Goal: Transaction & Acquisition: Purchase product/service

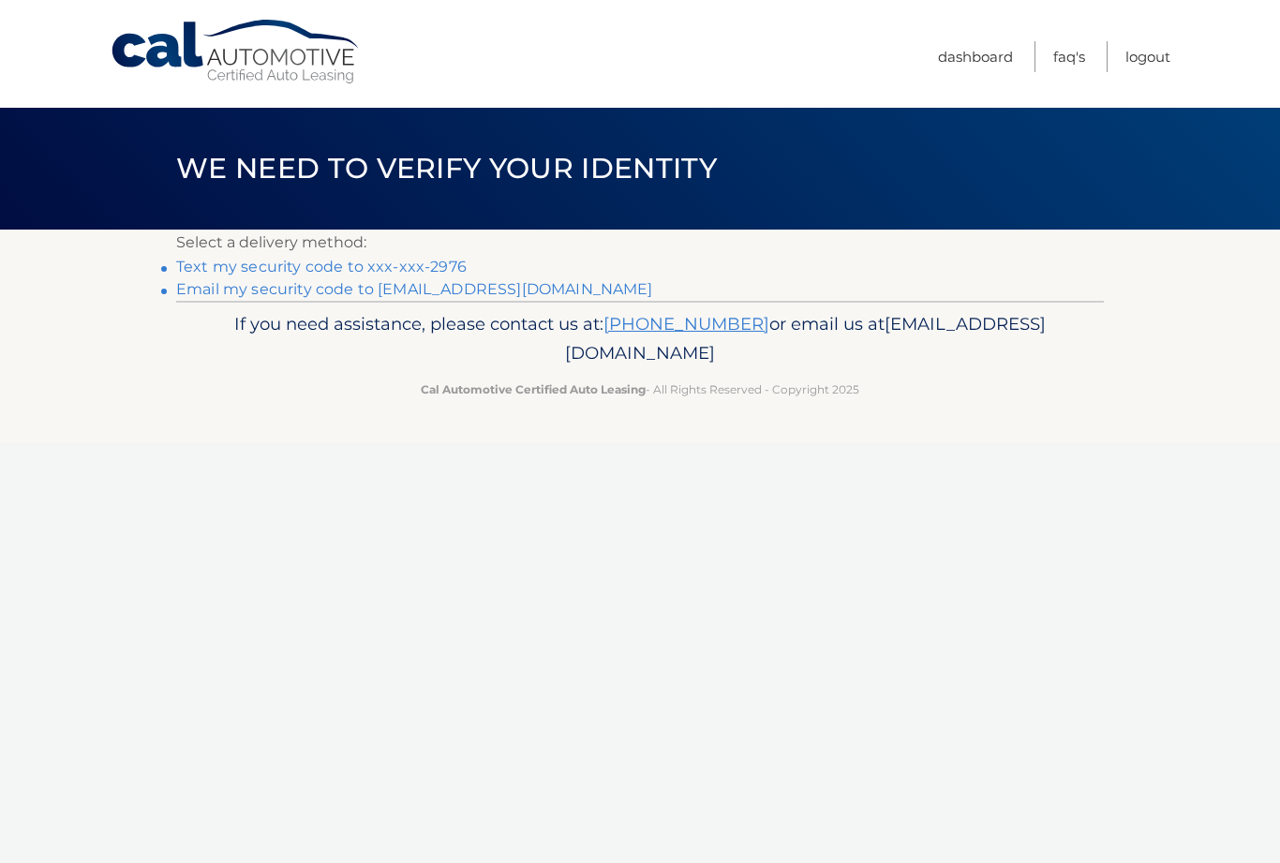
click at [444, 262] on link "Text my security code to xxx-xxx-2976" at bounding box center [321, 267] width 291 height 18
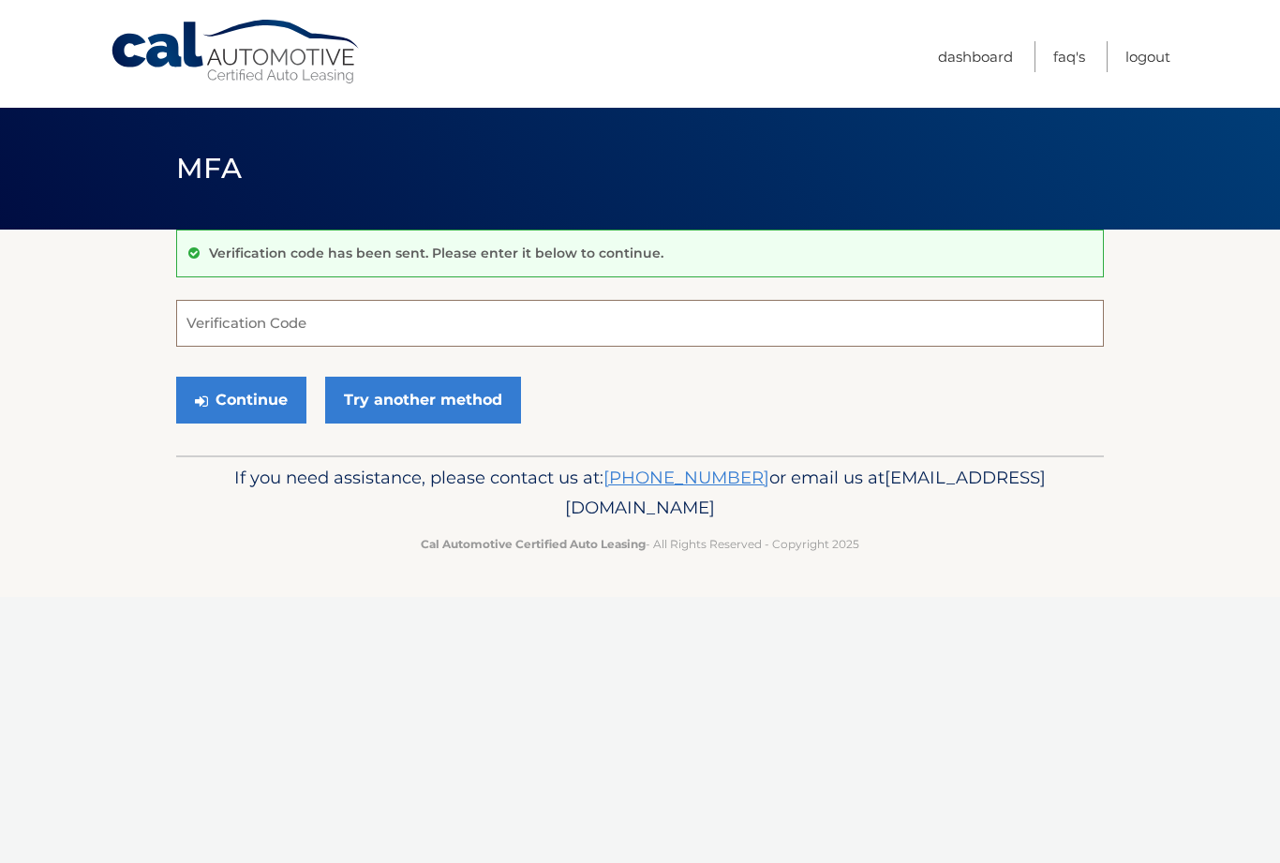
click at [354, 317] on input "Verification Code" at bounding box center [640, 323] width 928 height 47
type input "449613"
click at [250, 405] on button "Continue" at bounding box center [241, 400] width 130 height 47
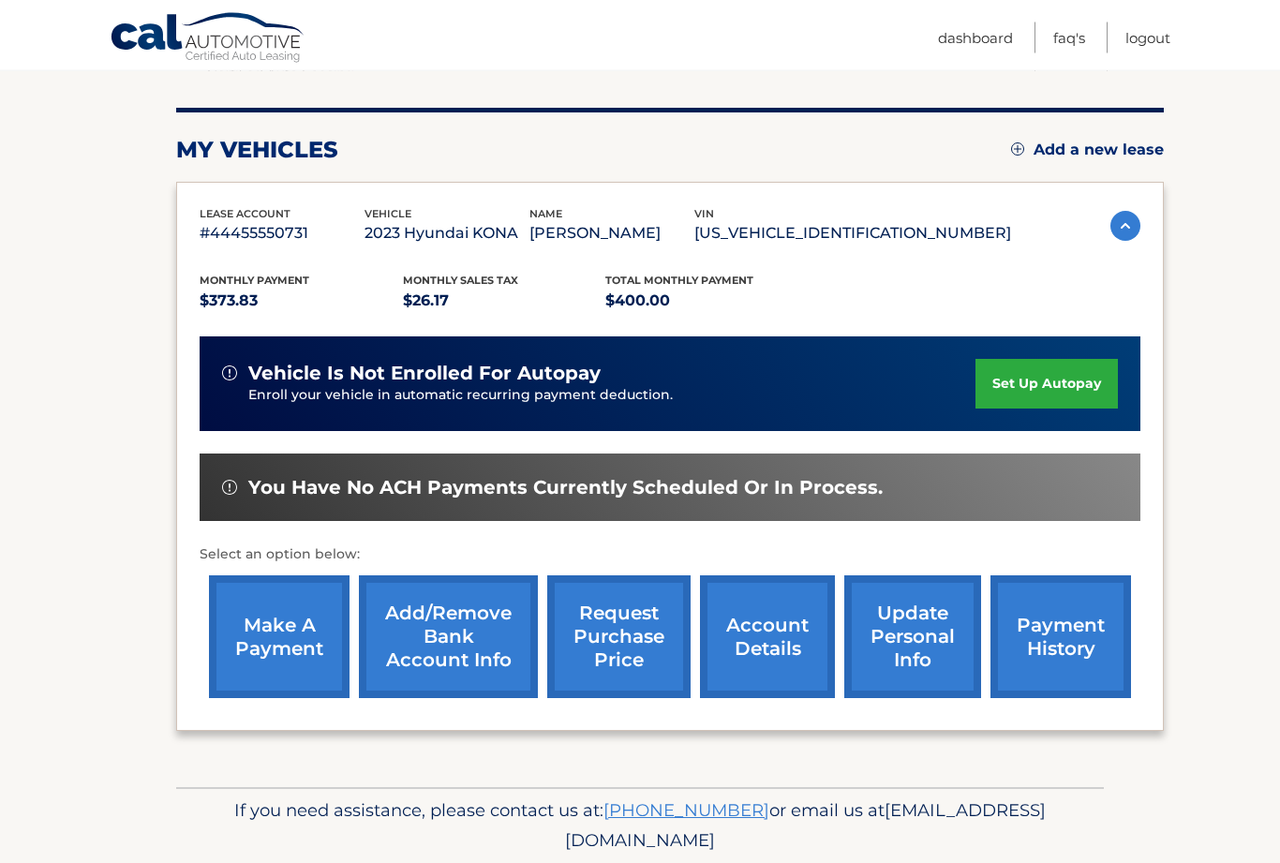
scroll to position [208, 0]
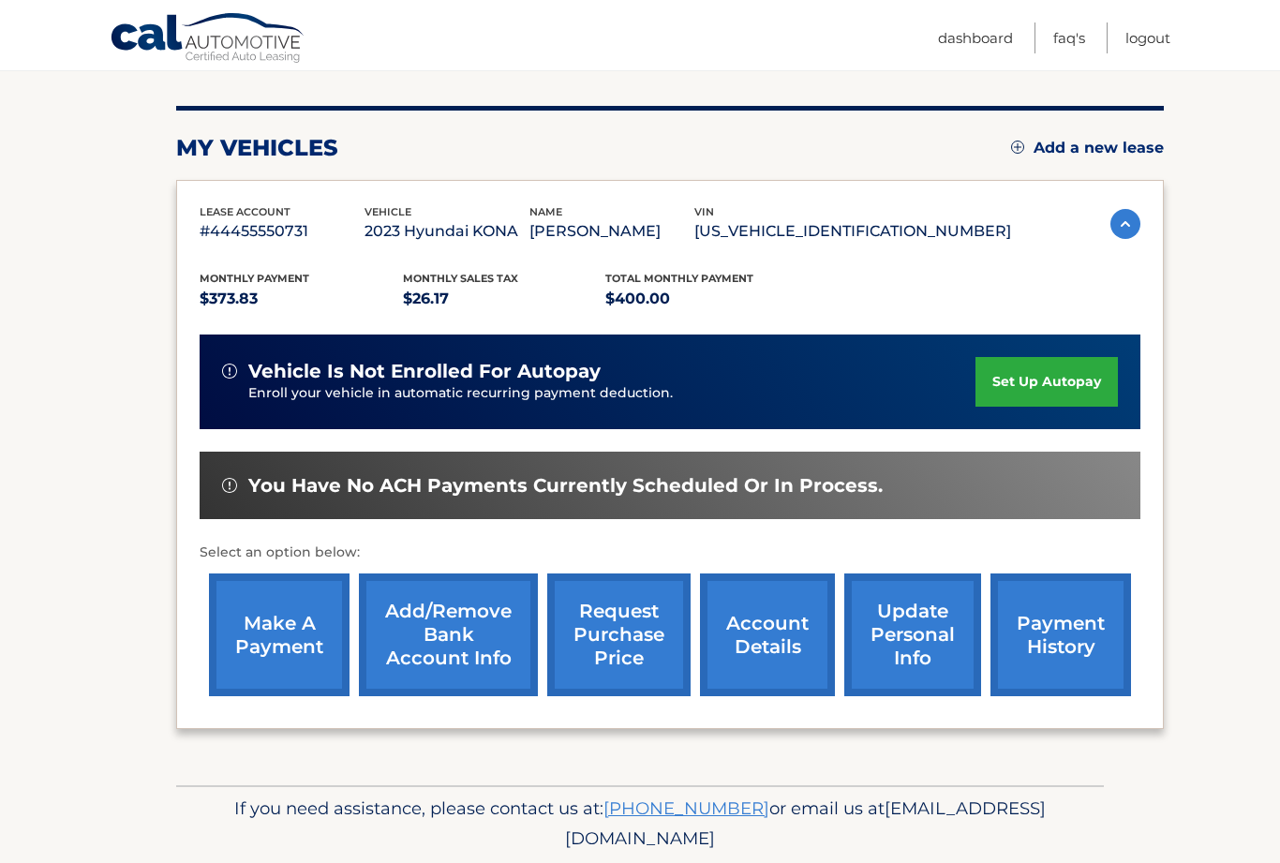
click at [290, 654] on link "make a payment" at bounding box center [279, 635] width 141 height 123
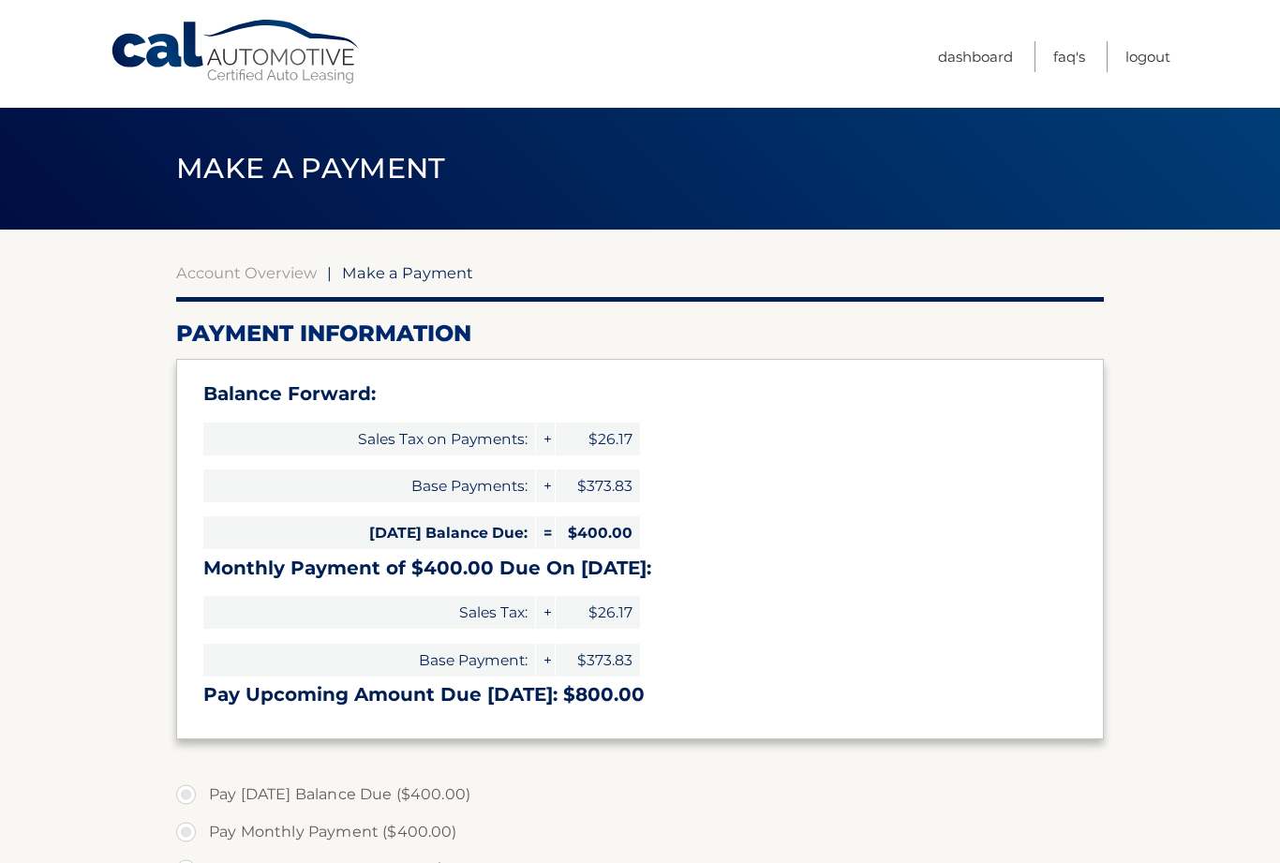
select select "ZTc3Mjc0ZGYtNTMxNC00NmQ1LTgxMDktZTI2NjYwNDFlNWNj"
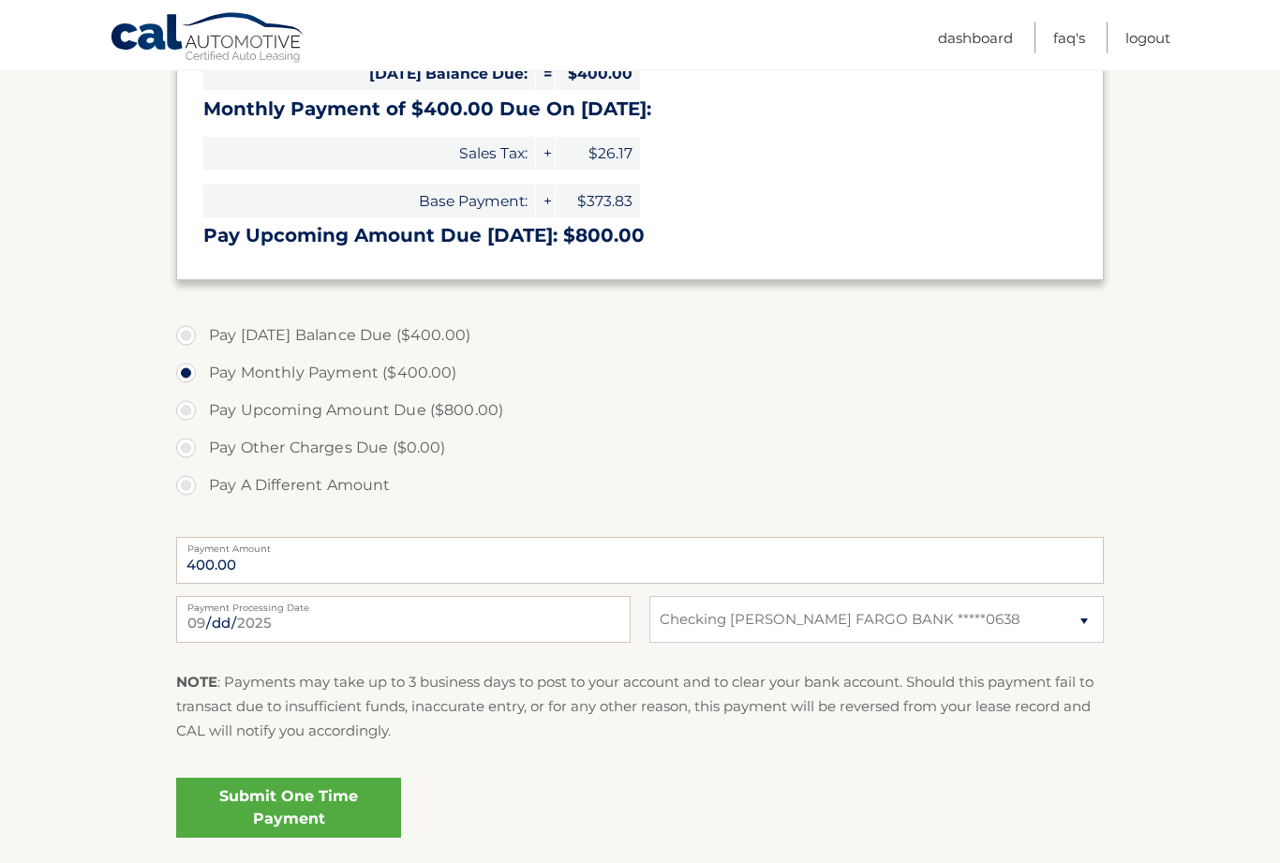
scroll to position [461, 0]
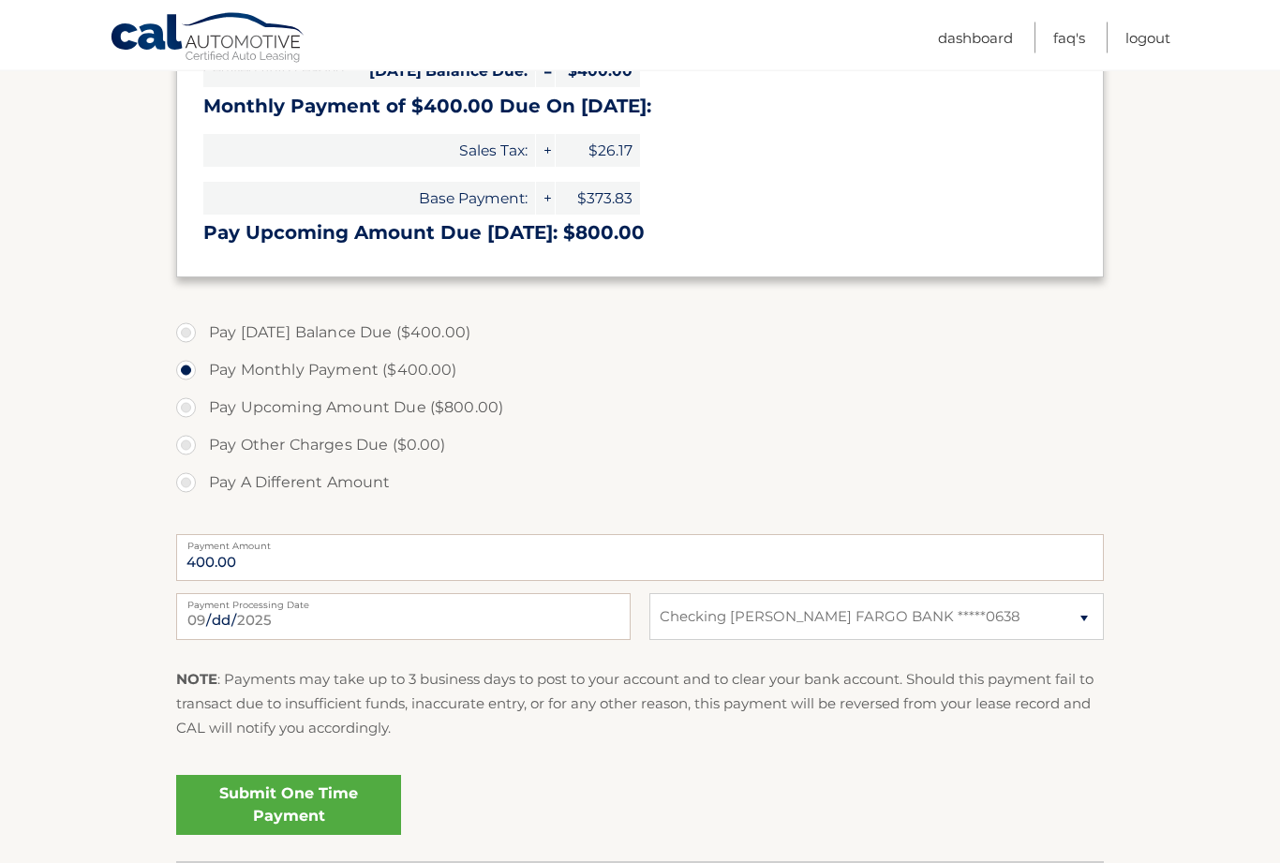
click at [294, 804] on link "Submit One Time Payment" at bounding box center [288, 806] width 225 height 60
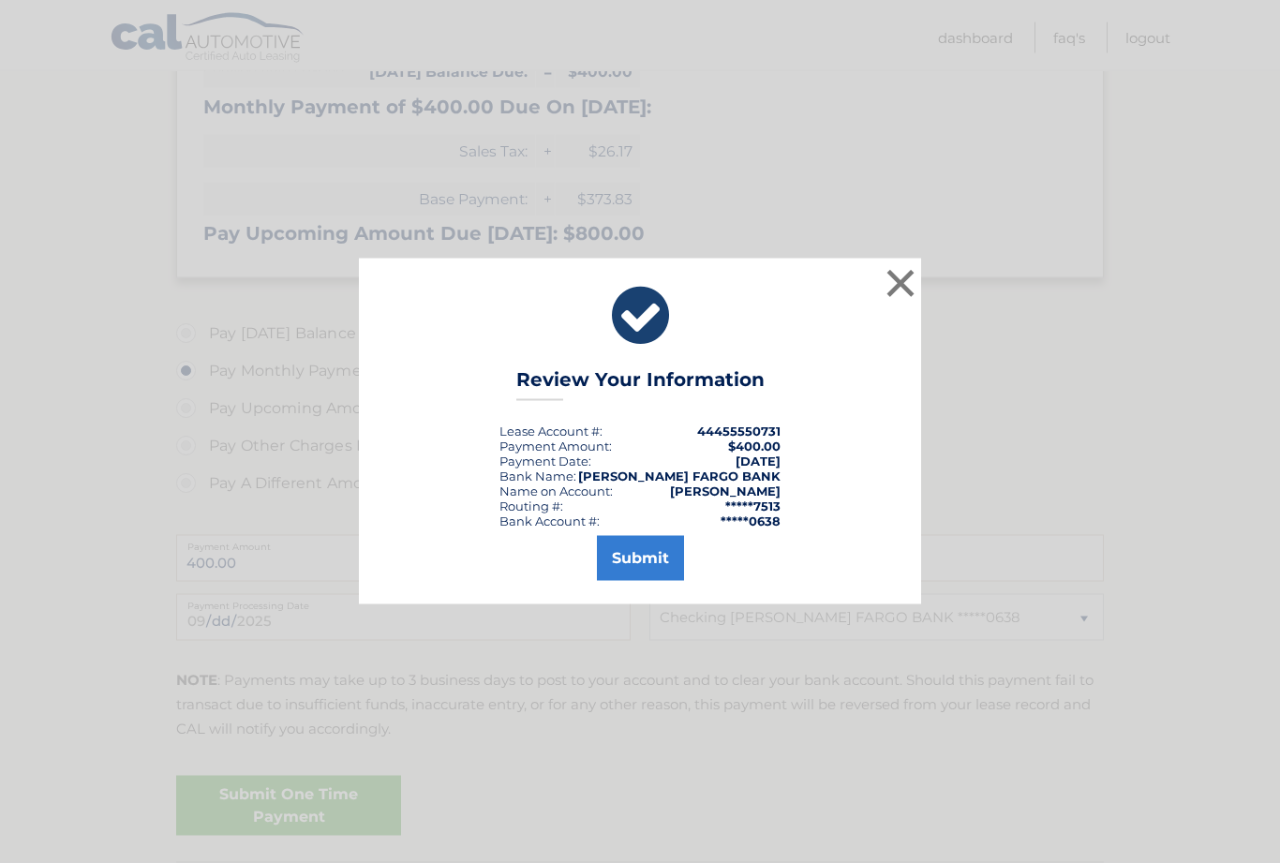
scroll to position [462, 0]
click at [648, 581] on button "Submit" at bounding box center [640, 558] width 87 height 45
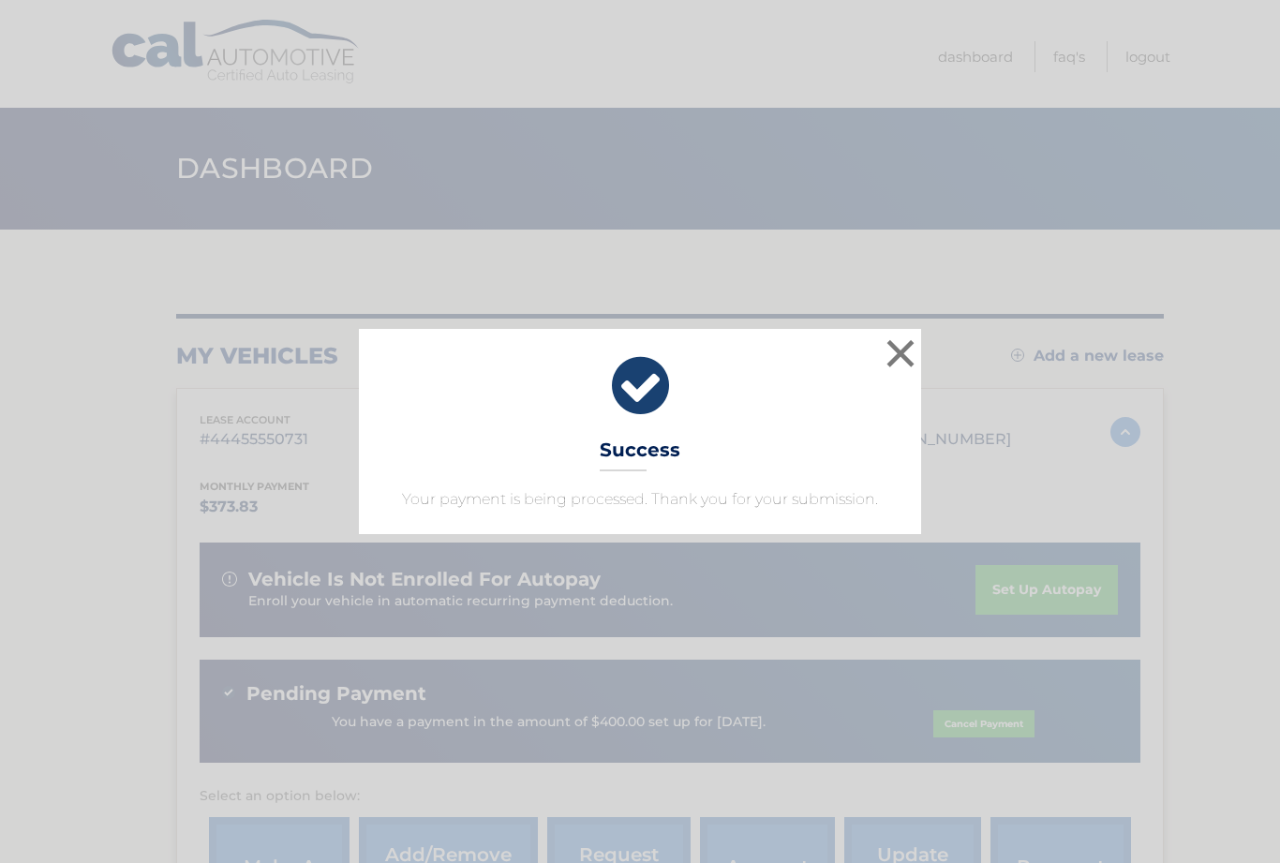
click at [917, 340] on button "×" at bounding box center [900, 353] width 37 height 37
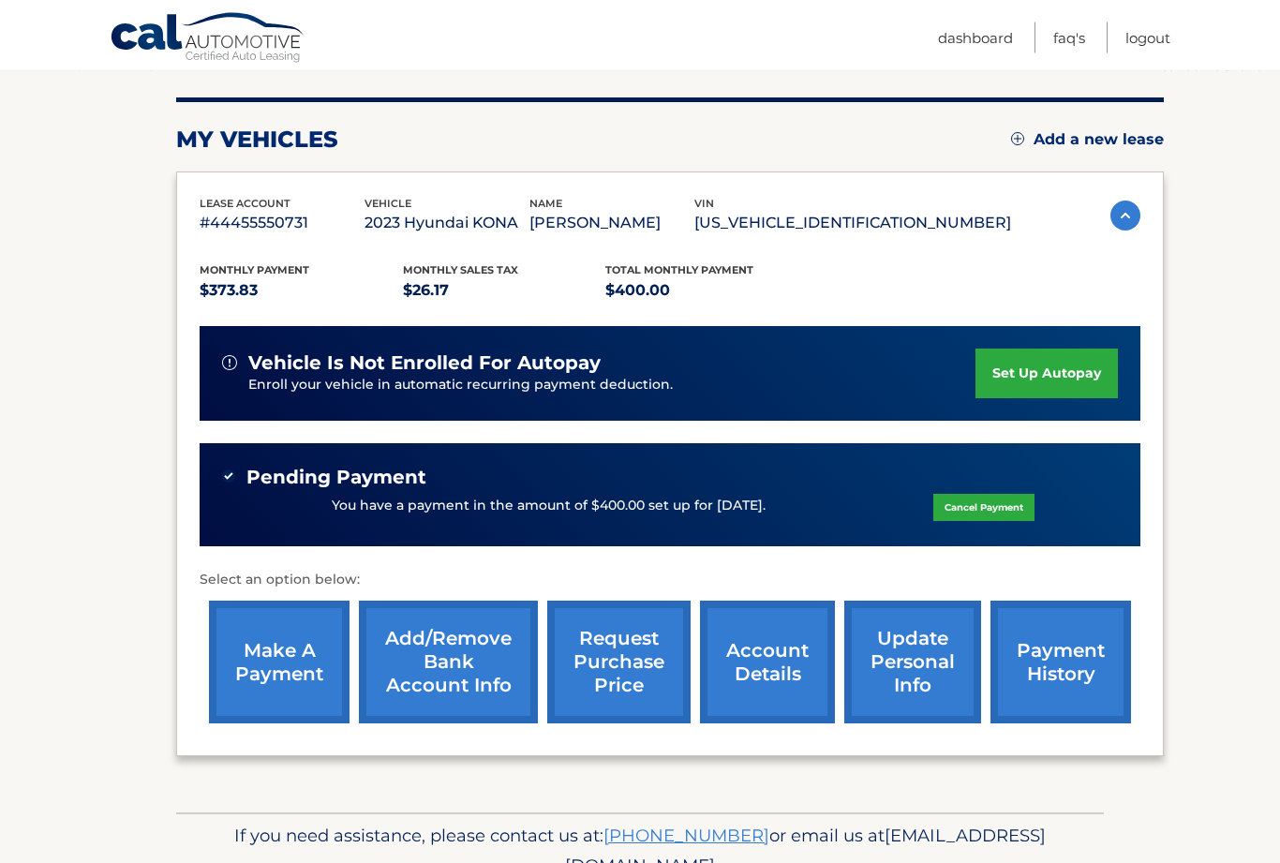
scroll to position [217, 0]
click at [624, 668] on link "request purchase price" at bounding box center [618, 662] width 143 height 123
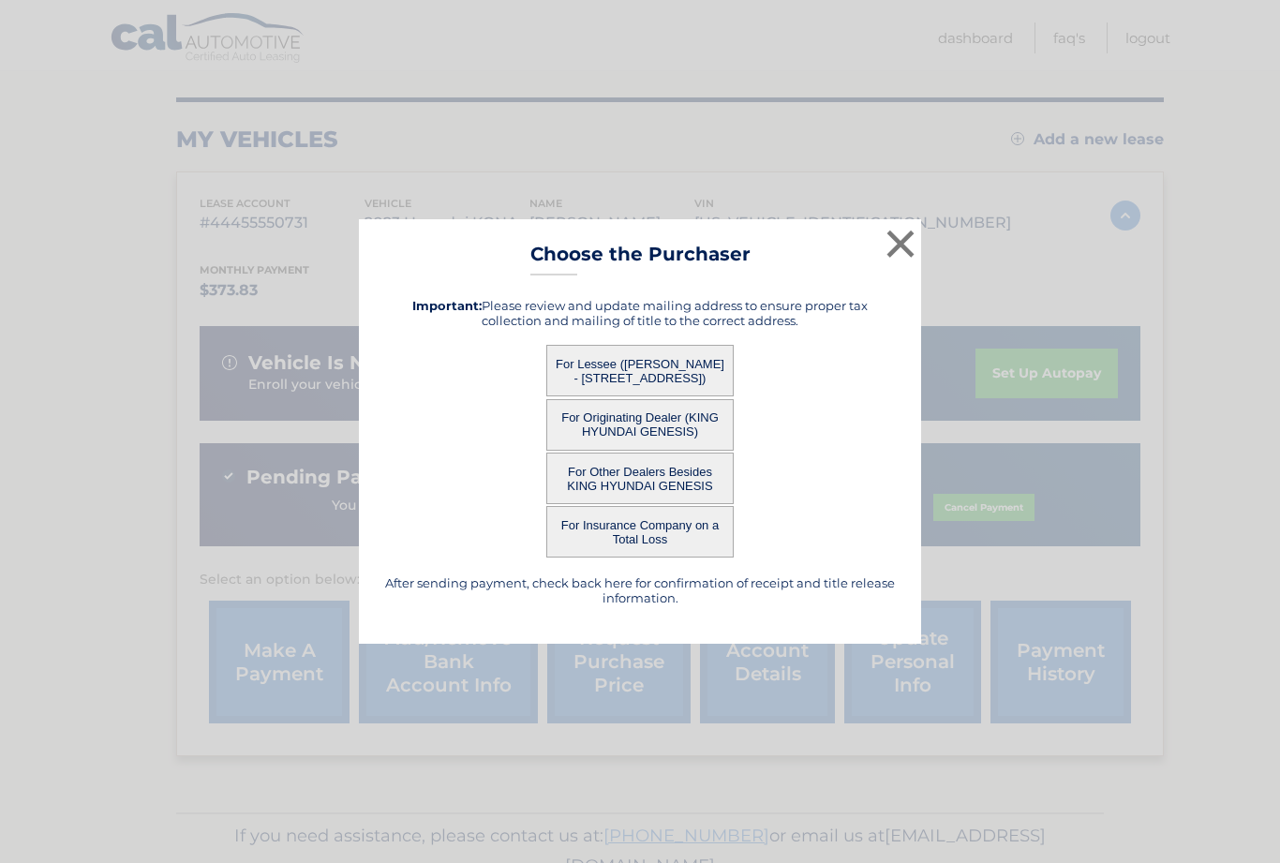
click at [905, 262] on button "×" at bounding box center [900, 243] width 37 height 37
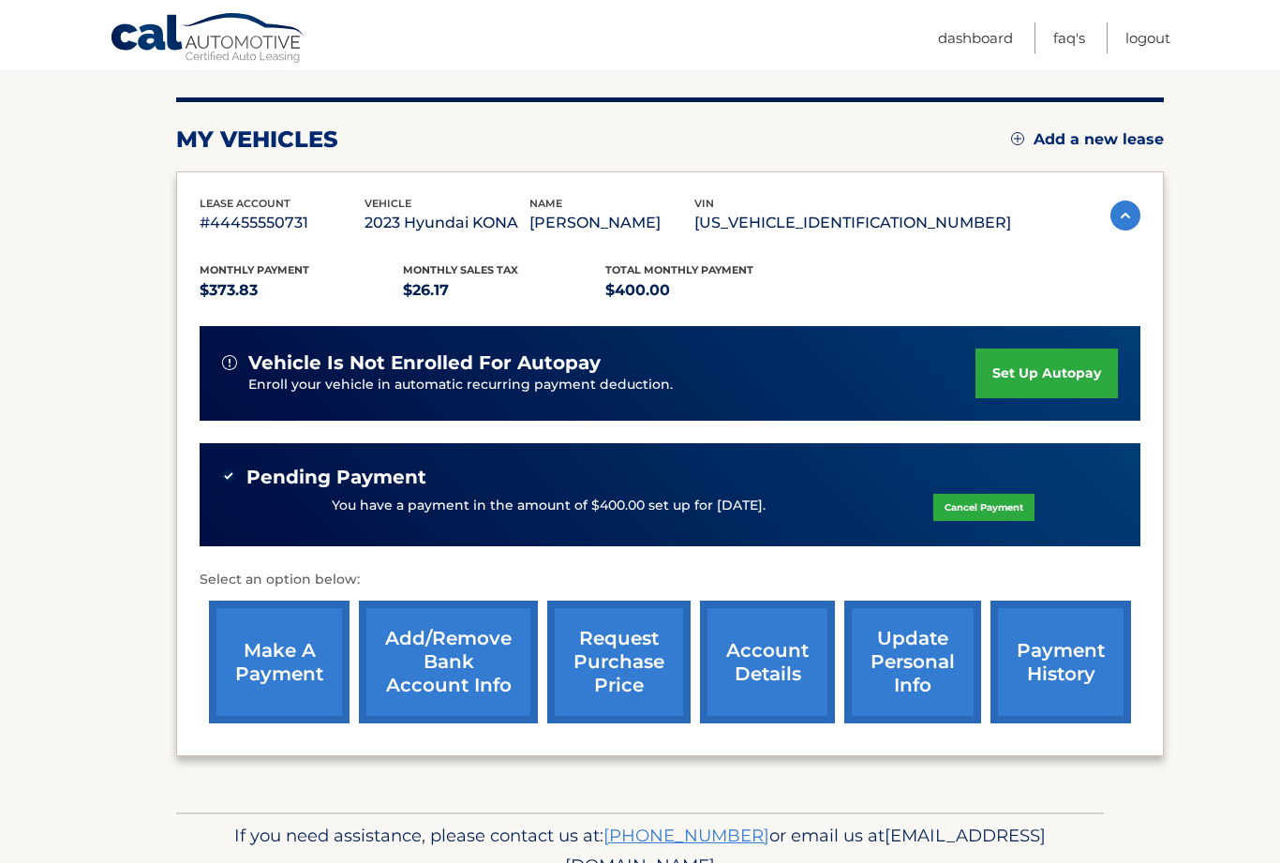
click at [766, 679] on link "account details" at bounding box center [767, 662] width 135 height 123
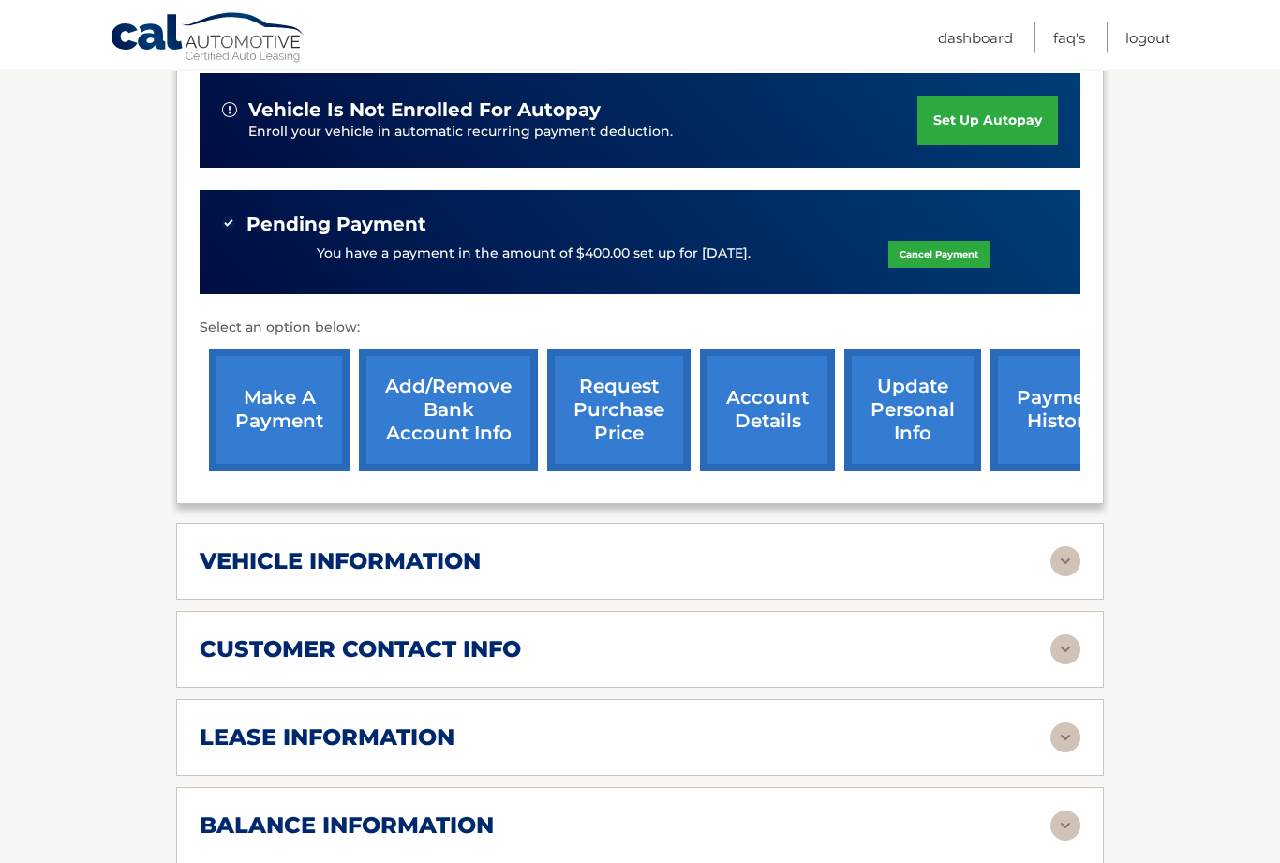
scroll to position [522, 0]
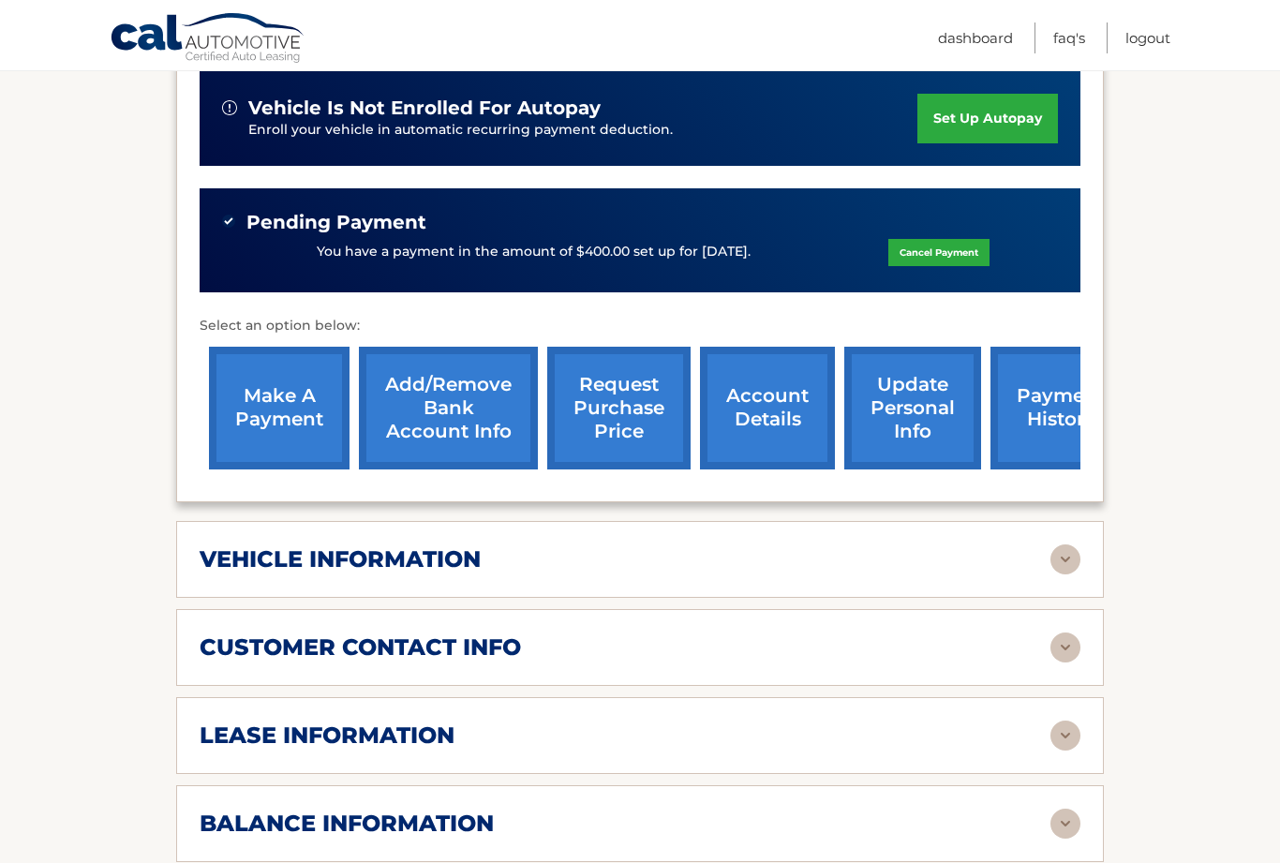
click at [1109, 694] on section "Account Details | #44455550731 Back to Dashboard Manage Your Lease lease accoun…" at bounding box center [640, 576] width 1280 height 1737
click at [1068, 721] on img at bounding box center [1066, 736] width 30 height 30
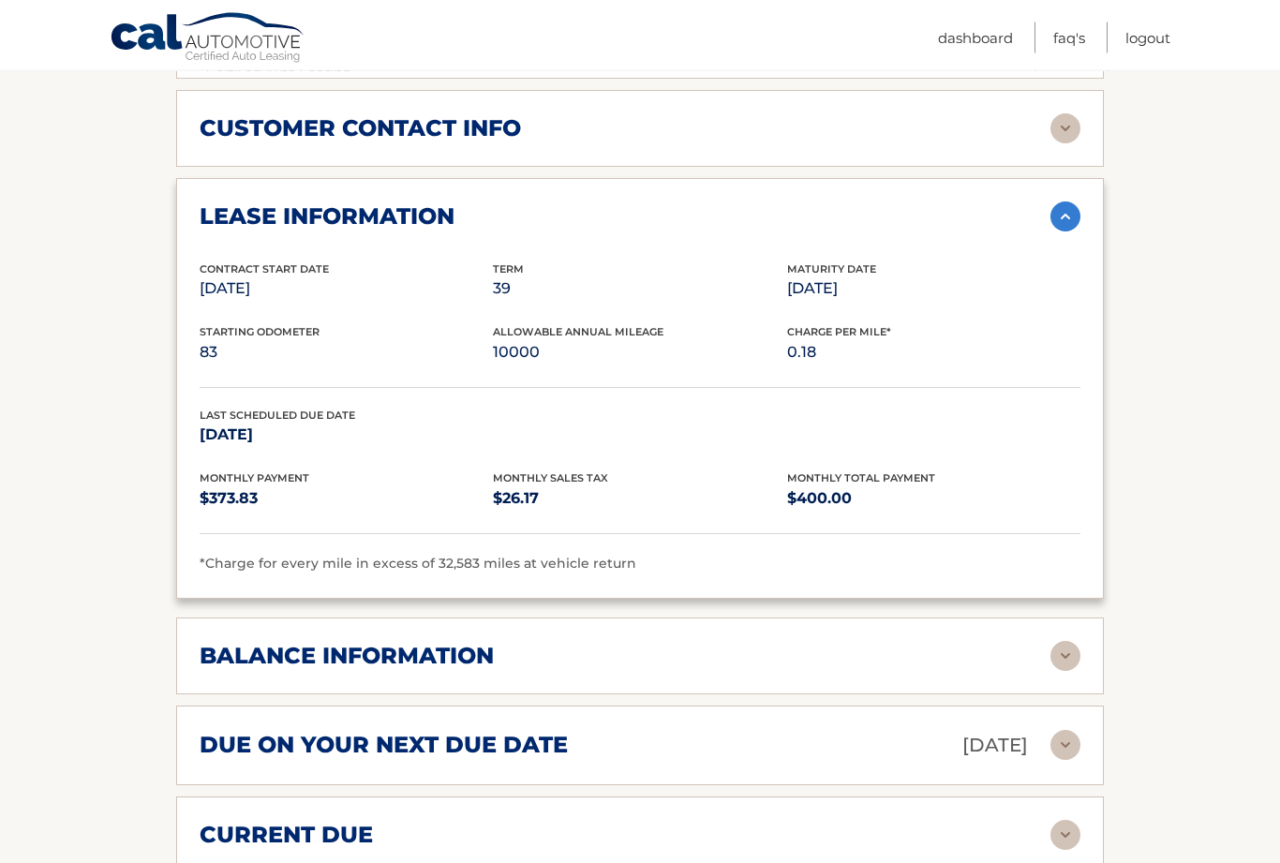
scroll to position [1042, 0]
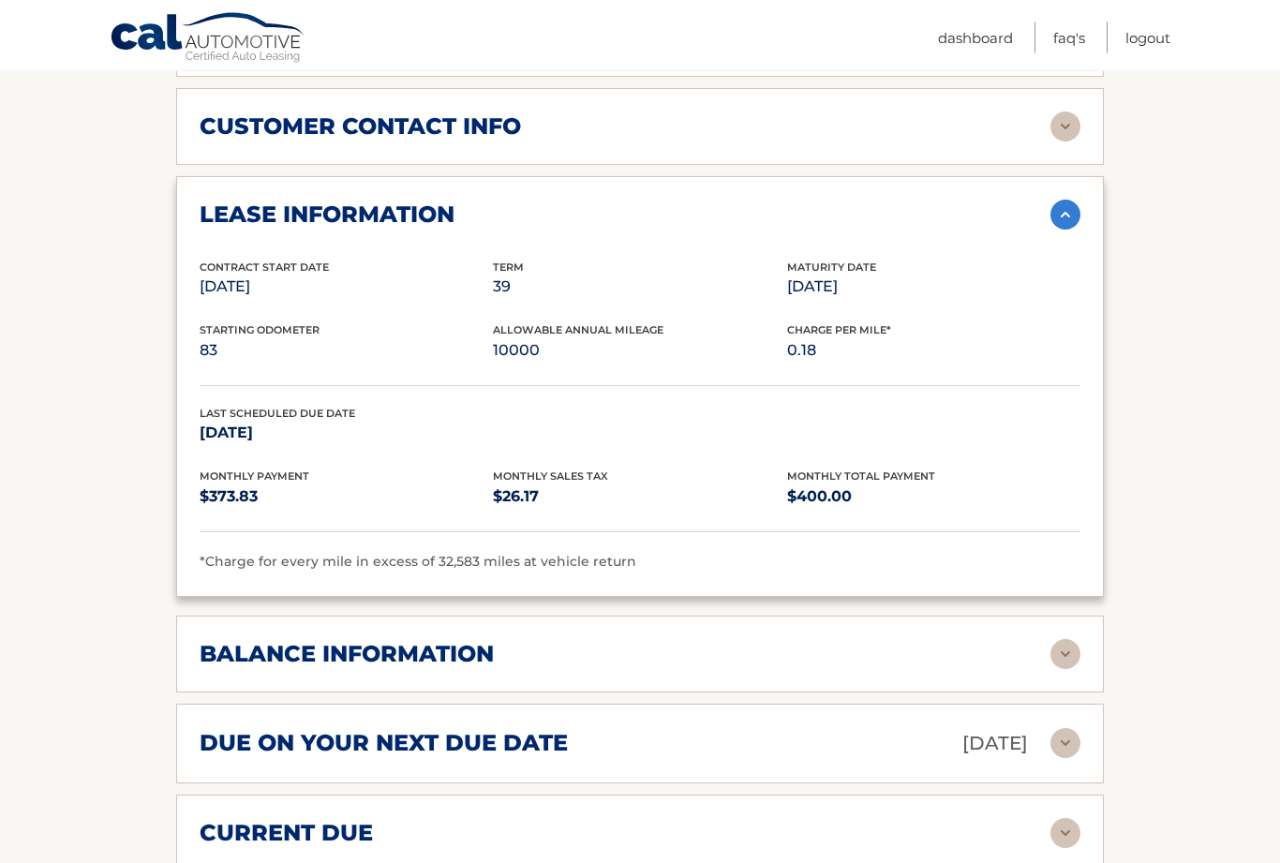
click at [1075, 640] on img at bounding box center [1066, 655] width 30 height 30
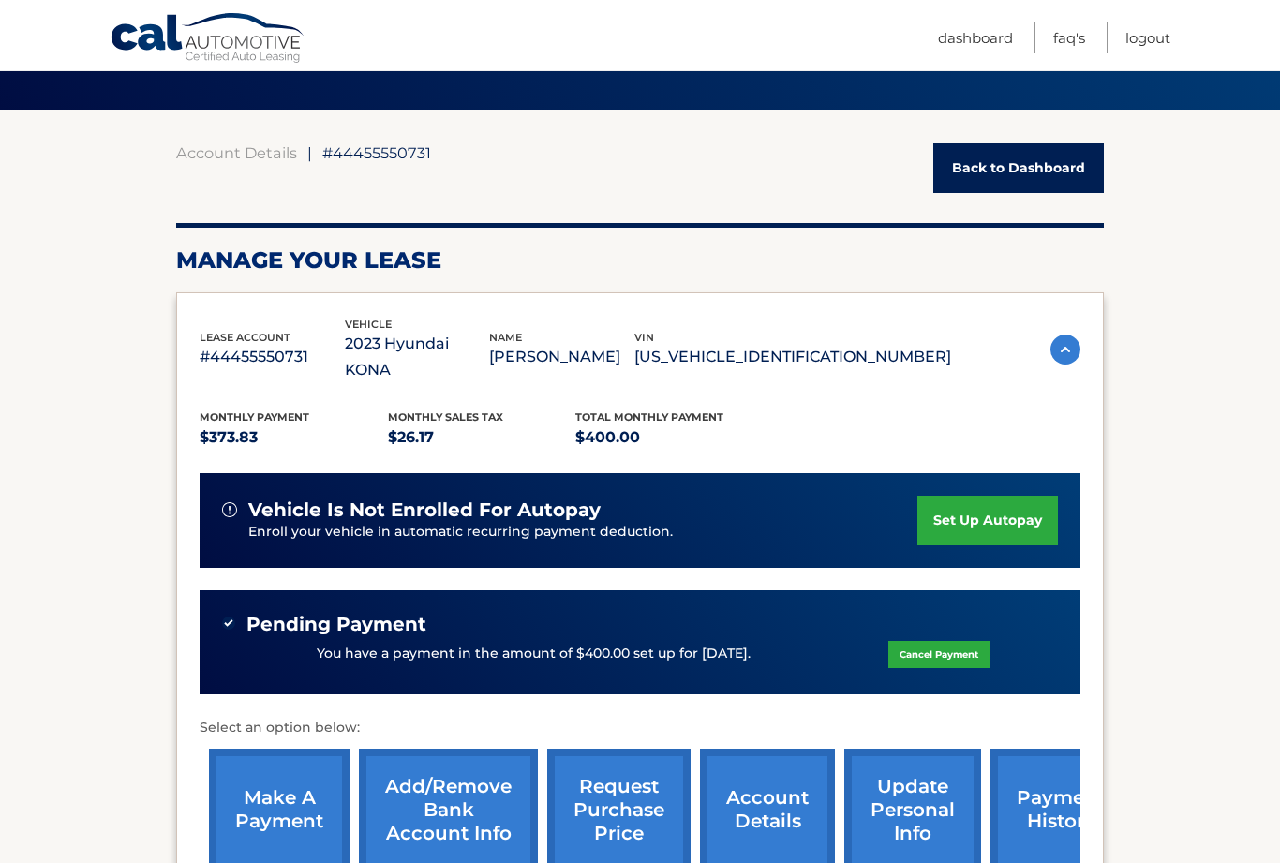
scroll to position [117, 0]
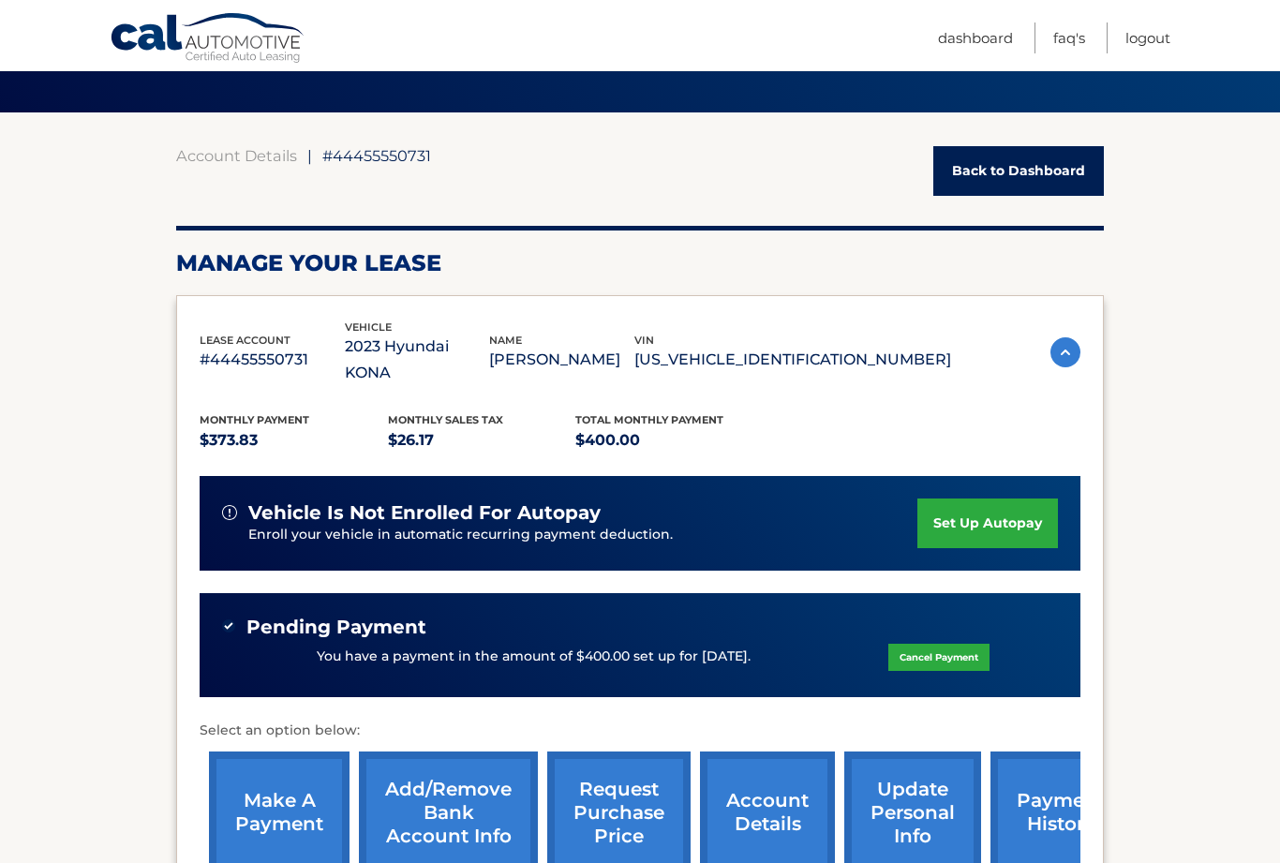
click at [986, 29] on link "Dashboard" at bounding box center [975, 37] width 75 height 31
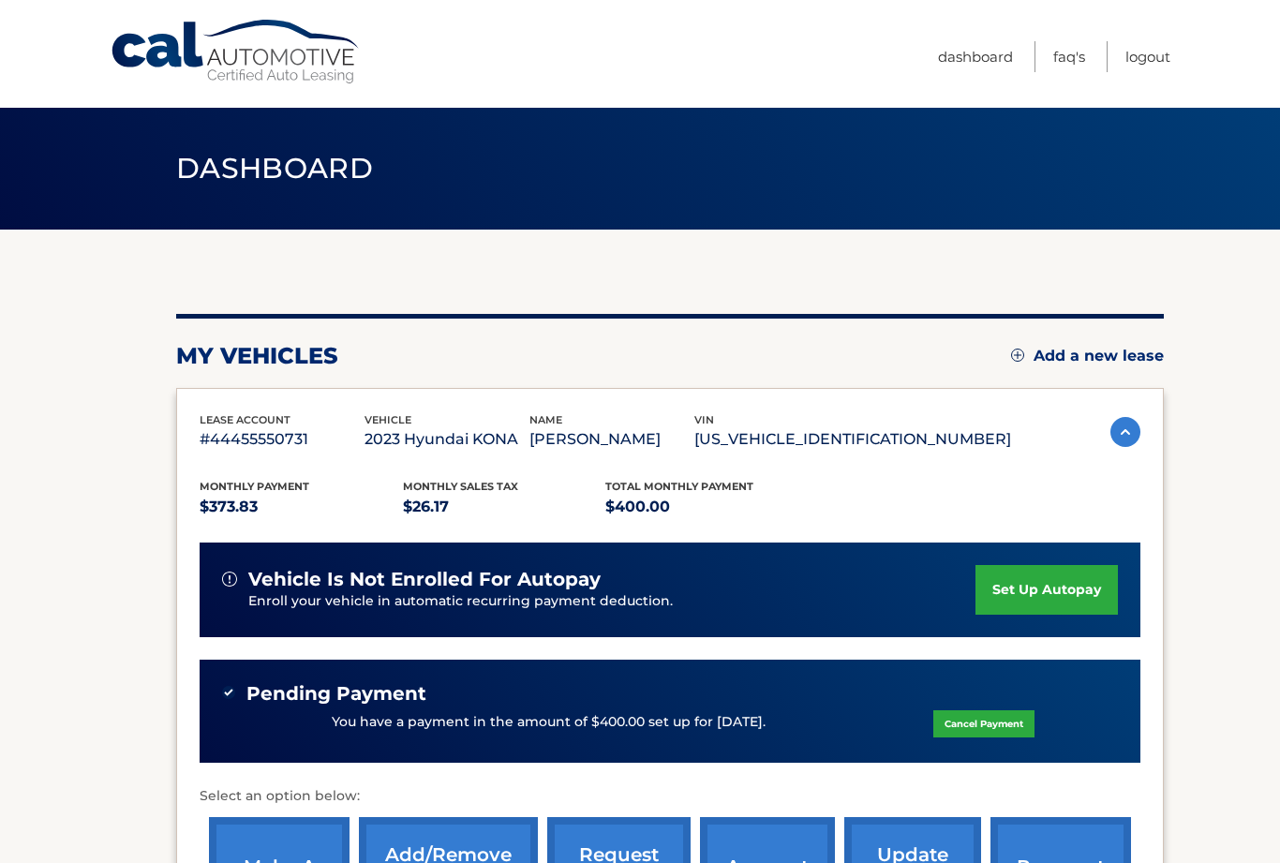
click at [1157, 50] on link "Logout" at bounding box center [1148, 56] width 45 height 31
